Goal: Transaction & Acquisition: Download file/media

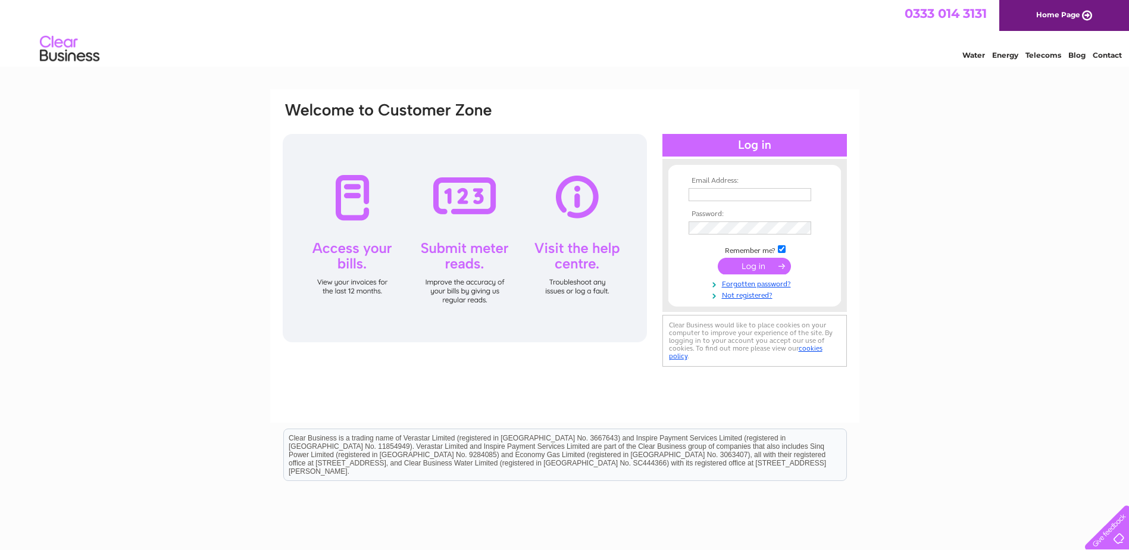
type input "info@bio-cafe.co.uk"
click at [752, 262] on input "submit" at bounding box center [754, 266] width 73 height 17
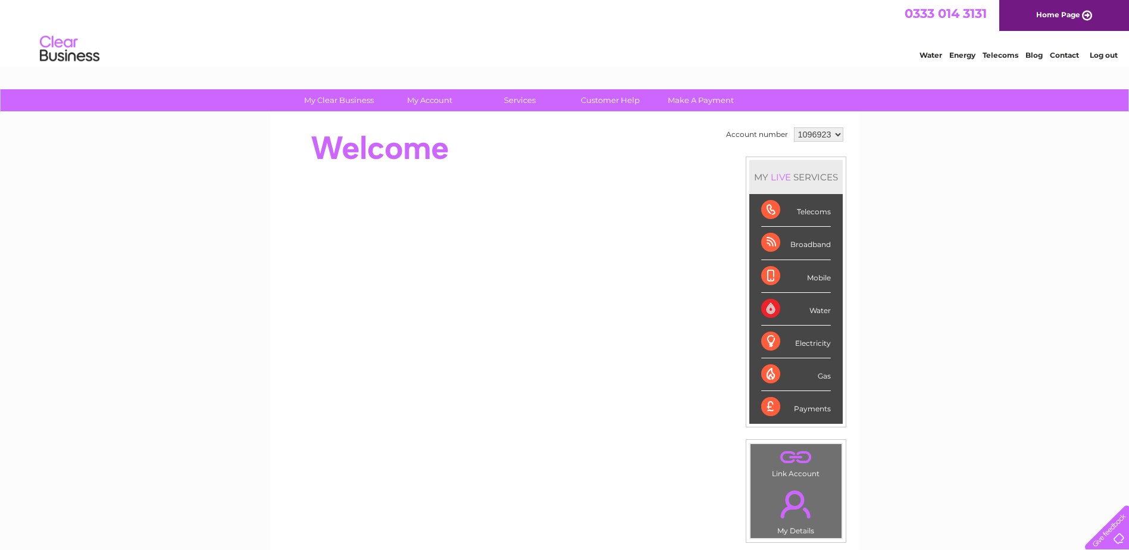
drag, startPoint x: 973, startPoint y: 271, endPoint x: 971, endPoint y: 280, distance: 9.8
click at [973, 271] on div "My Clear Business Login Details My Details My Preferences Link Account My Accou…" at bounding box center [564, 423] width 1129 height 669
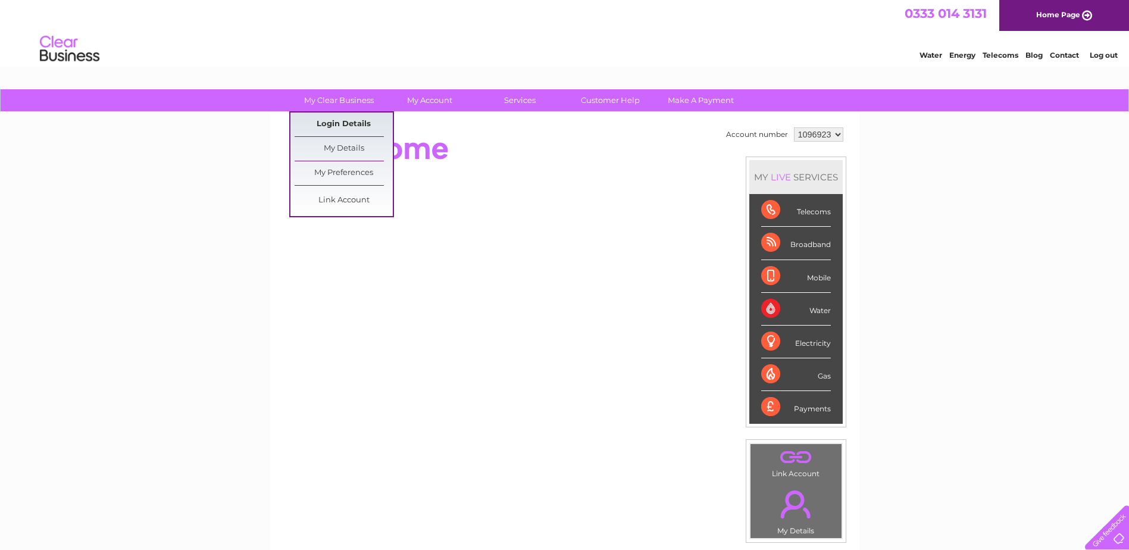
click at [334, 118] on link "Login Details" at bounding box center [344, 124] width 98 height 24
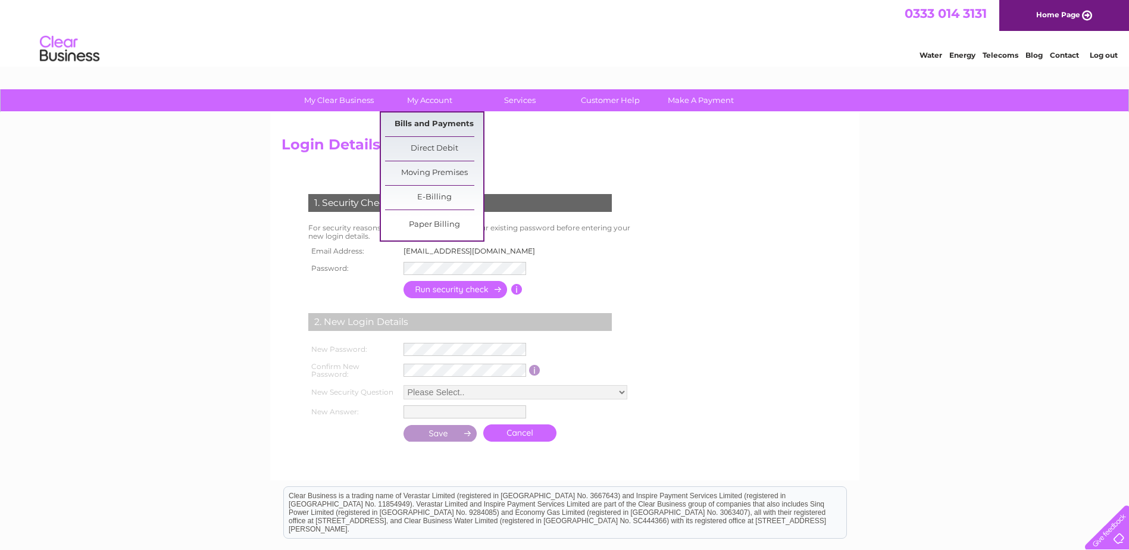
click at [434, 121] on link "Bills and Payments" at bounding box center [434, 124] width 98 height 24
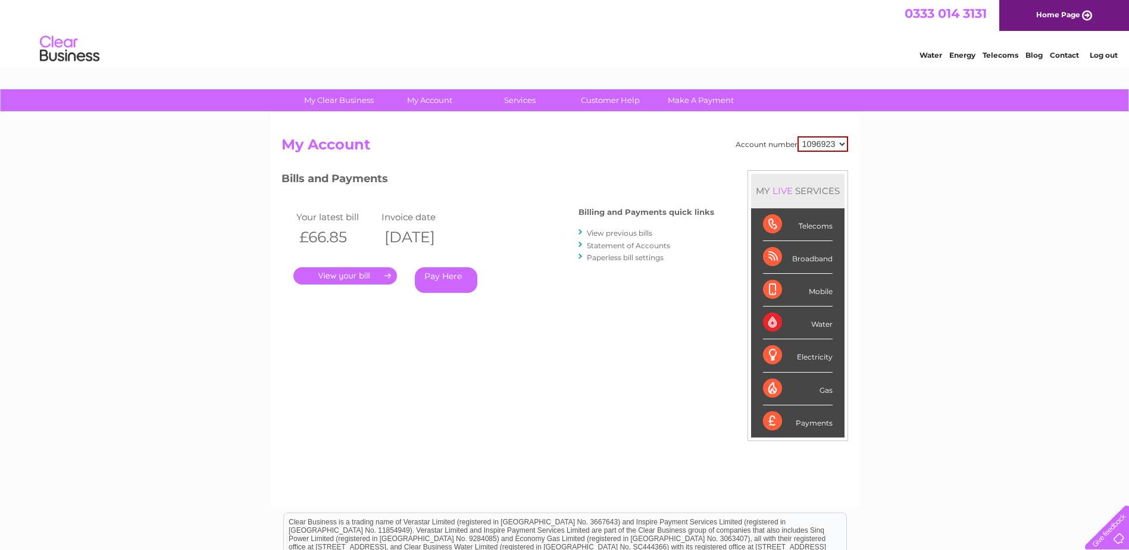
click at [95, 336] on div "My Clear Business Login Details My Details My Preferences Link Account My Accou…" at bounding box center [564, 399] width 1129 height 621
click at [631, 231] on link "View previous bills" at bounding box center [619, 233] width 65 height 9
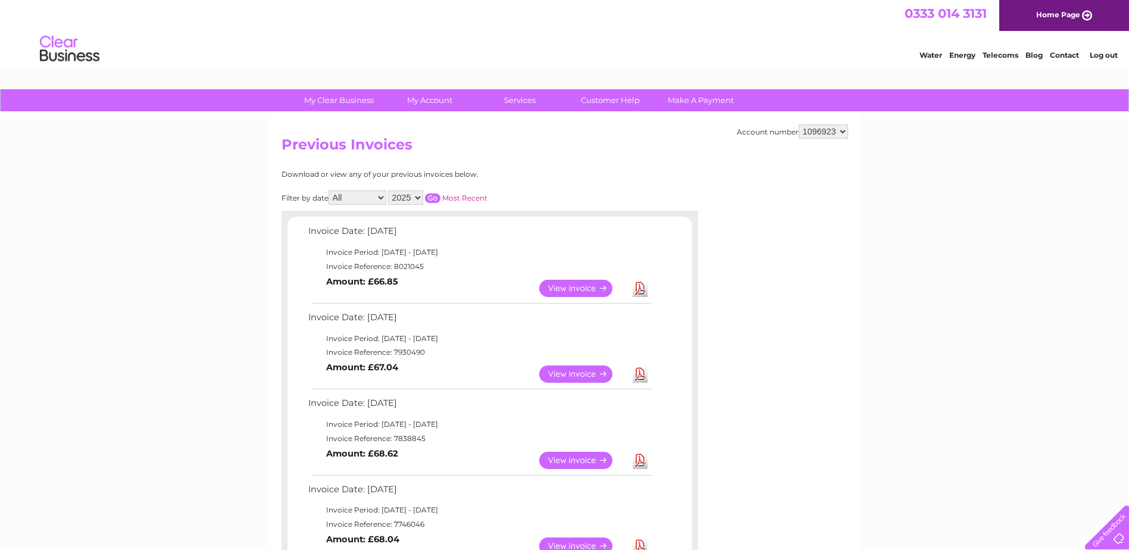
click at [418, 195] on select "2025 2024 2023 2022" at bounding box center [405, 197] width 35 height 14
click at [389, 190] on select "2025 2024 2023 2022" at bounding box center [405, 197] width 35 height 14
click at [432, 196] on input "button" at bounding box center [432, 198] width 15 height 10
click at [640, 286] on link "Download" at bounding box center [640, 288] width 15 height 17
click at [419, 198] on select "2025 2024 2023 2022" at bounding box center [405, 197] width 35 height 14
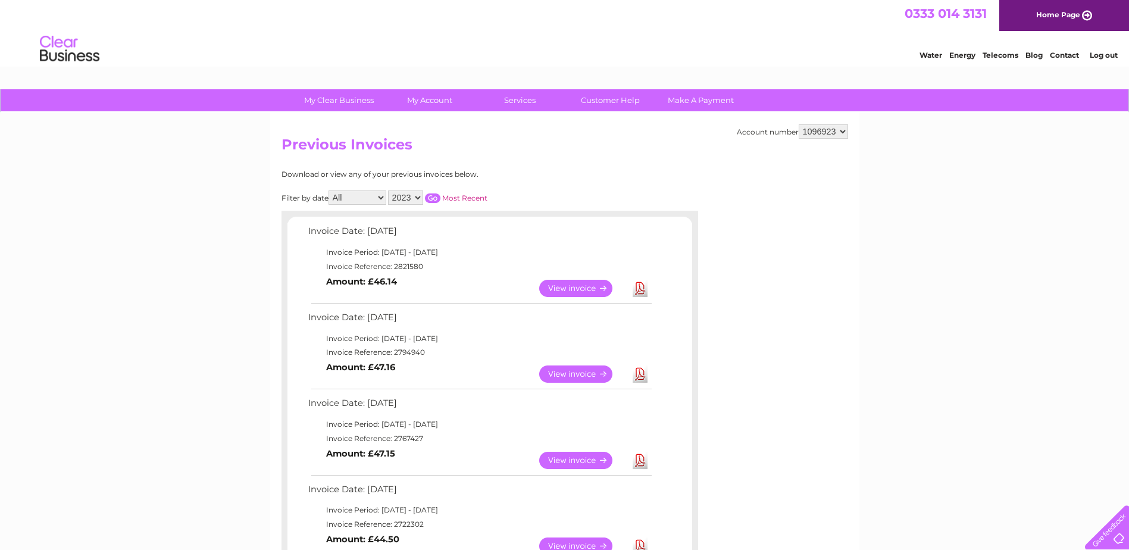
click at [389, 190] on select "2025 2024 2023 2022" at bounding box center [405, 197] width 35 height 14
click at [434, 196] on input "button" at bounding box center [432, 198] width 15 height 10
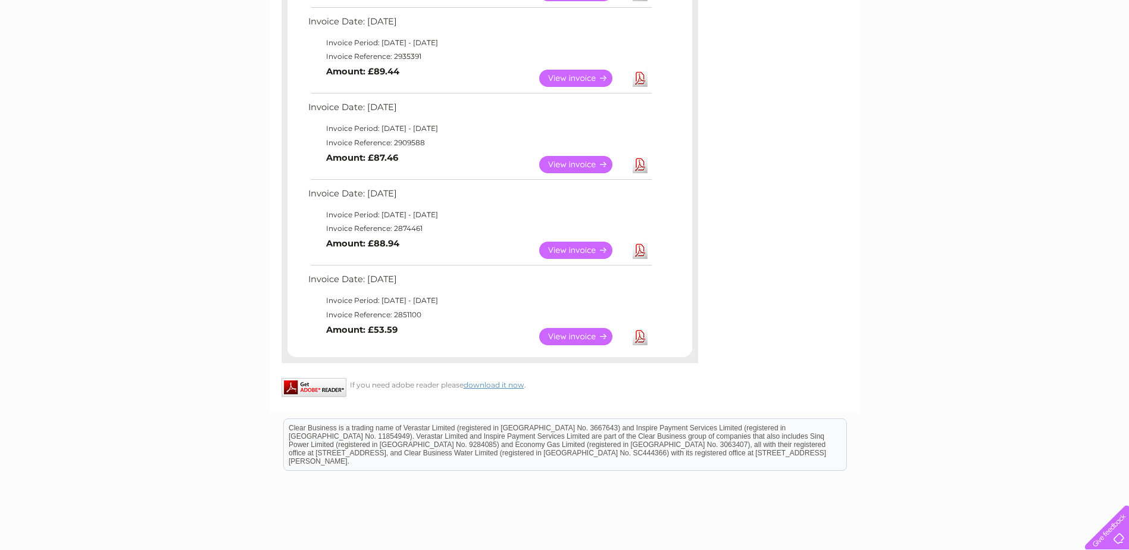
scroll to position [873, 0]
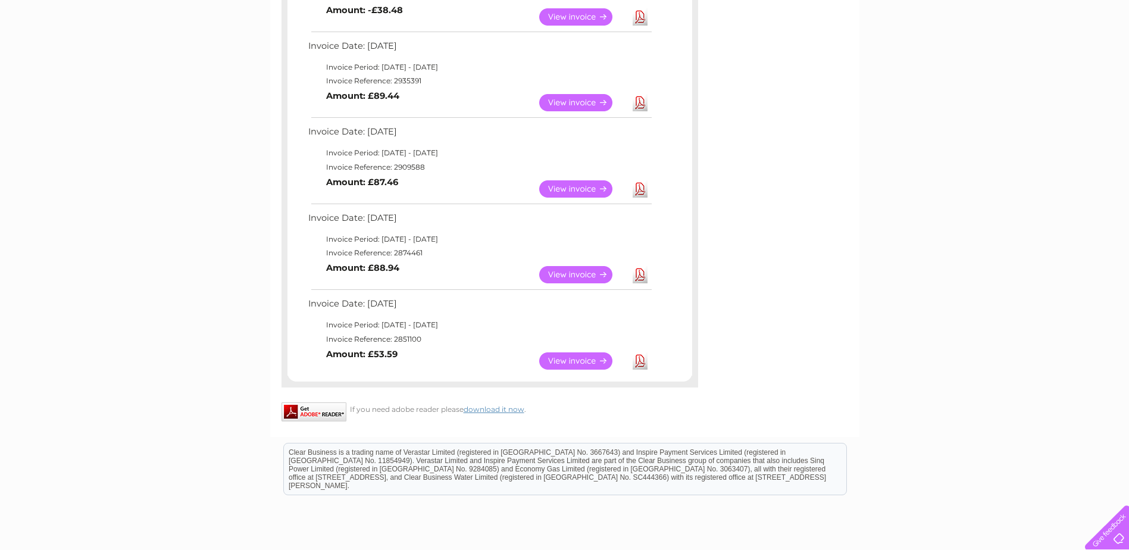
click at [638, 359] on link "Download" at bounding box center [640, 360] width 15 height 17
click at [642, 272] on link "Download" at bounding box center [640, 274] width 15 height 17
click at [641, 186] on link "Download" at bounding box center [640, 188] width 15 height 17
click at [639, 104] on link "Download" at bounding box center [640, 102] width 15 height 17
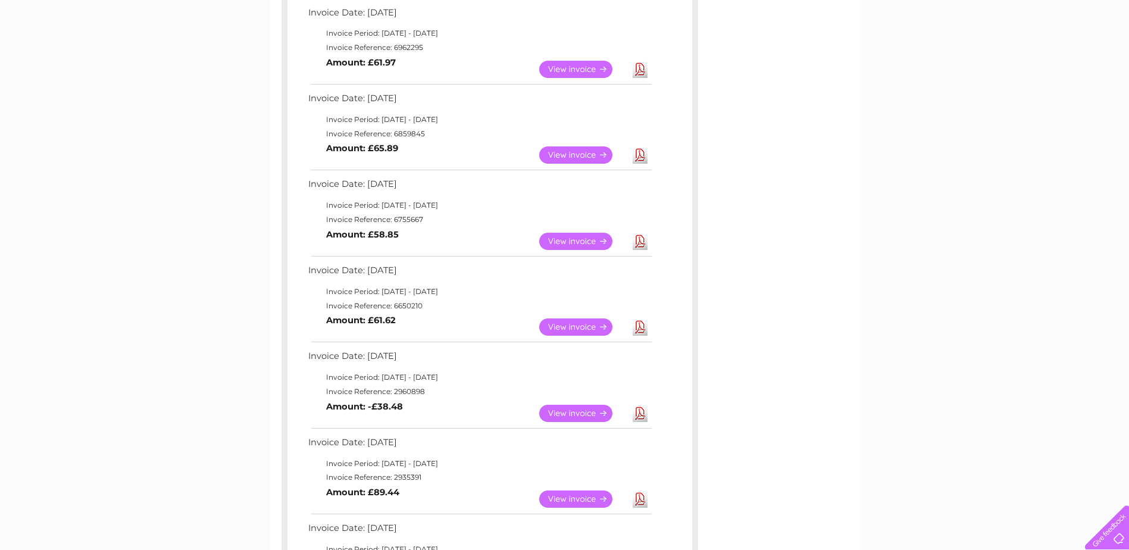
scroll to position [377, 0]
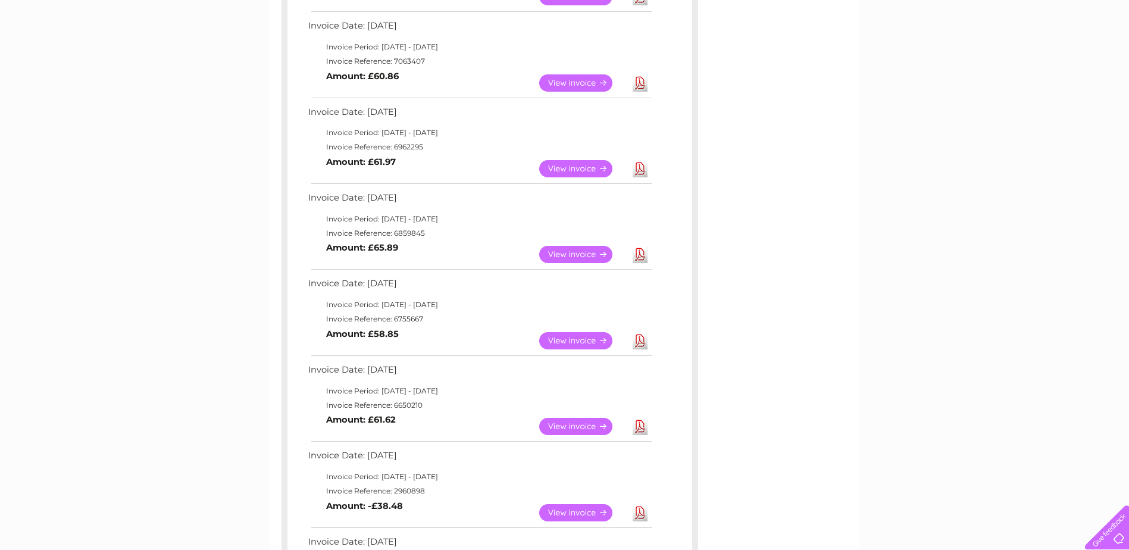
click at [641, 515] on link "Download" at bounding box center [640, 512] width 15 height 17
click at [640, 426] on link "Download" at bounding box center [640, 426] width 15 height 17
click at [640, 340] on link "Download" at bounding box center [640, 340] width 15 height 17
click at [640, 252] on link "Download" at bounding box center [640, 254] width 15 height 17
click at [640, 168] on link "Download" at bounding box center [640, 168] width 15 height 17
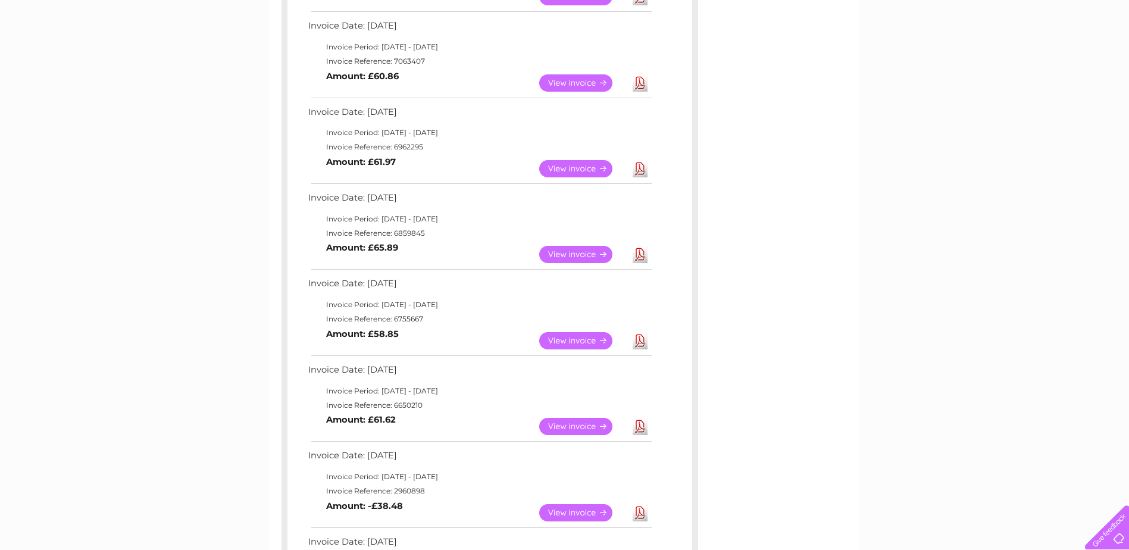
click at [636, 81] on link "Download" at bounding box center [640, 82] width 15 height 17
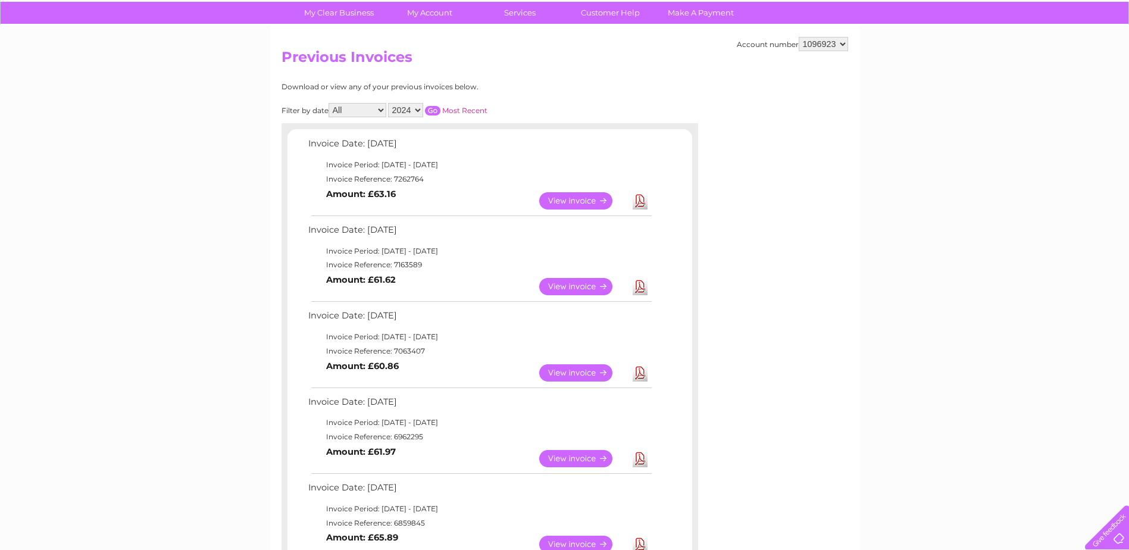
scroll to position [80, 0]
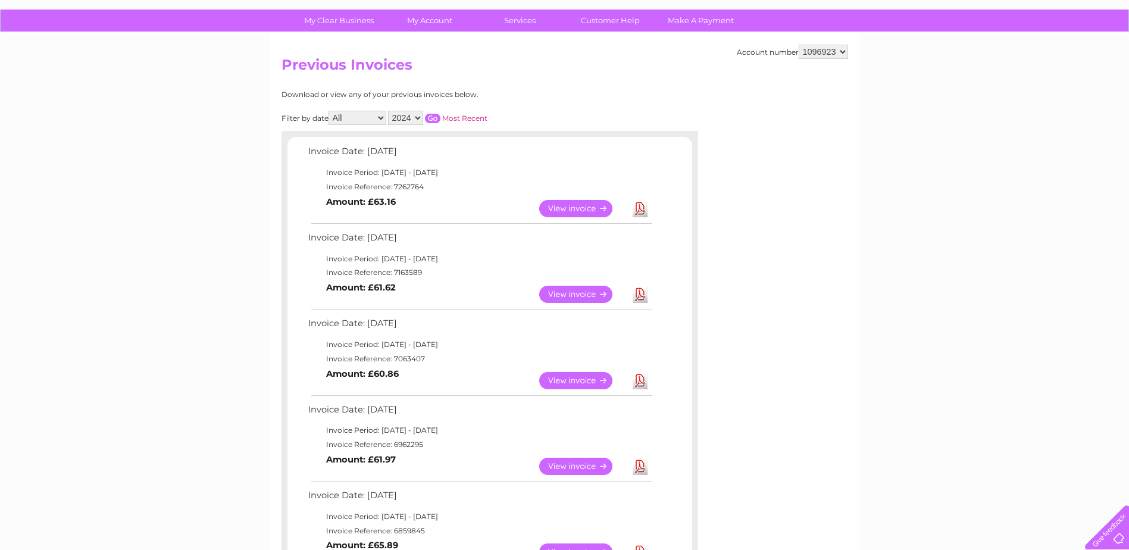
click at [637, 295] on link "Download" at bounding box center [640, 294] width 15 height 17
click at [640, 209] on link "Download" at bounding box center [640, 208] width 15 height 17
click at [420, 114] on select "2025 2024 2023 2022" at bounding box center [405, 118] width 35 height 14
select select "2025"
click at [389, 111] on select "2025 2024 2023 2022" at bounding box center [405, 118] width 35 height 14
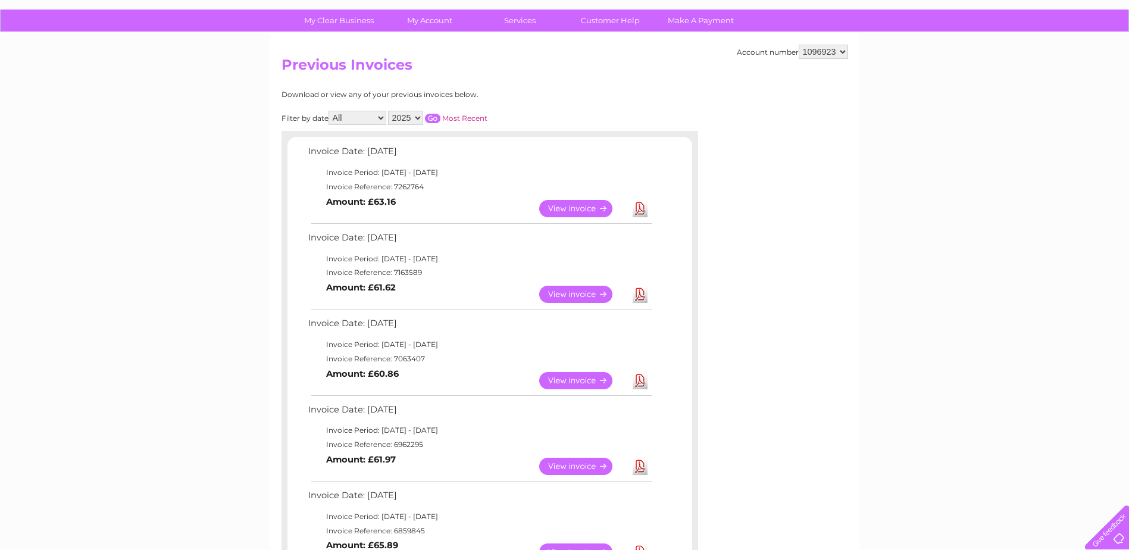
click at [432, 116] on input "button" at bounding box center [432, 119] width 15 height 10
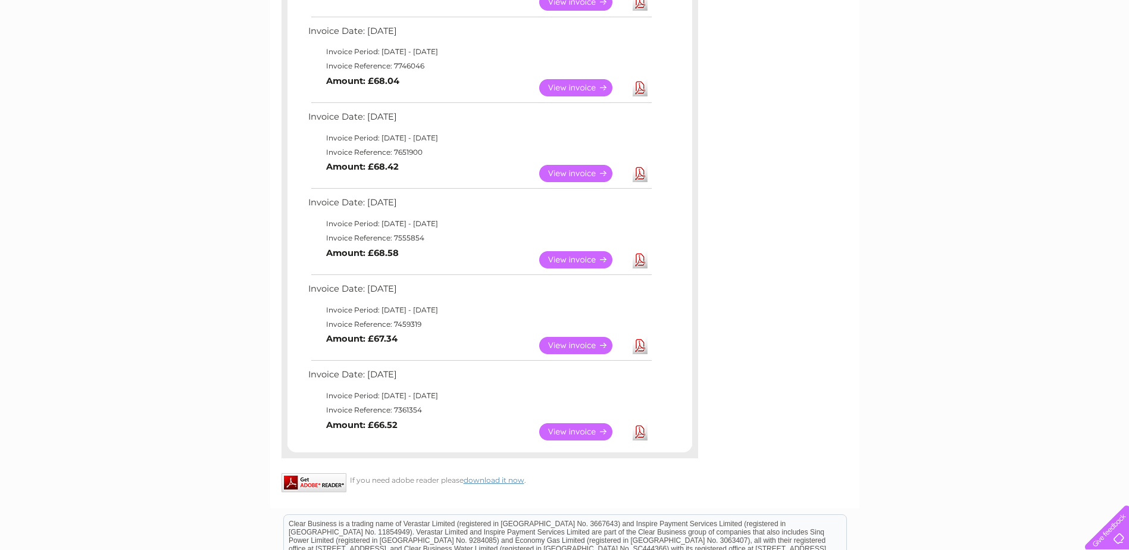
scroll to position [430, 0]
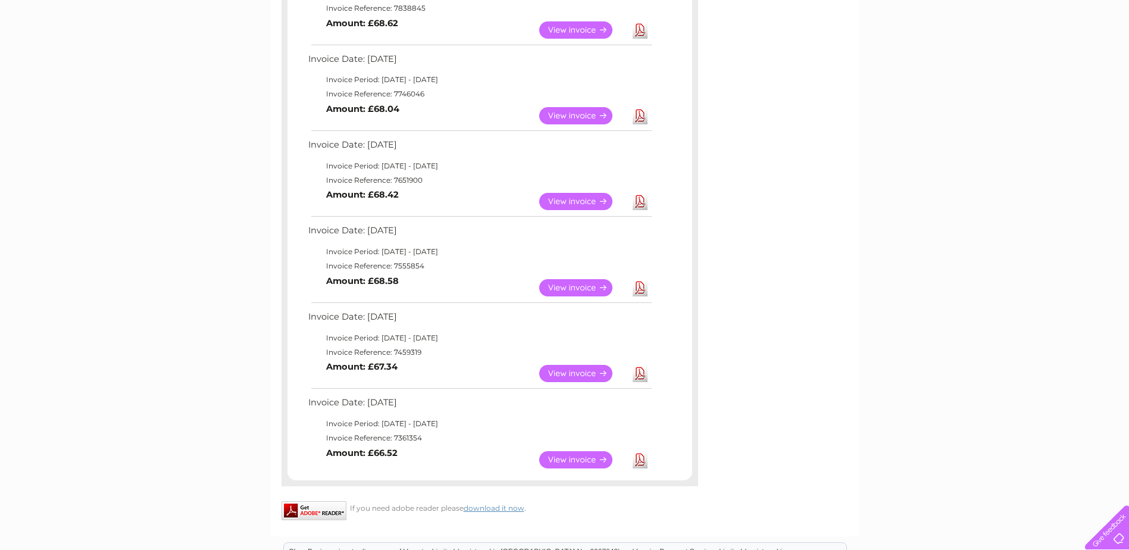
click at [640, 459] on link "Download" at bounding box center [640, 459] width 15 height 17
click at [638, 371] on link "Download" at bounding box center [640, 373] width 15 height 17
click at [641, 286] on link "Download" at bounding box center [640, 287] width 15 height 17
click at [639, 200] on link "Download" at bounding box center [640, 201] width 15 height 17
